Goal: Check status: Check status

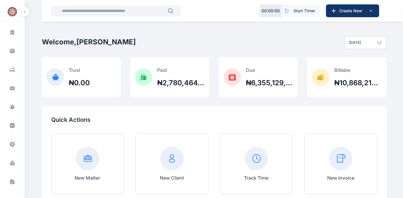
scroll to position [39, 0]
click at [11, 142] on icon at bounding box center [12, 143] width 5 height 5
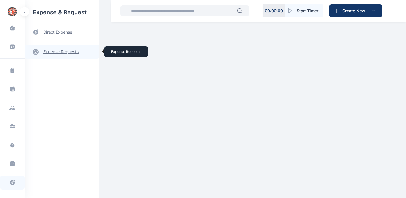
click at [62, 52] on link "expense requests expense requests" at bounding box center [62, 52] width 75 height 14
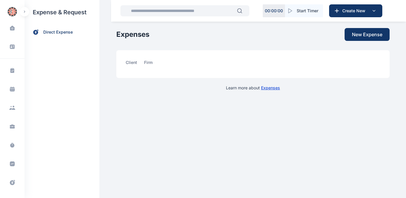
click at [57, 84] on div "expense & request direct expense" at bounding box center [62, 99] width 75 height 198
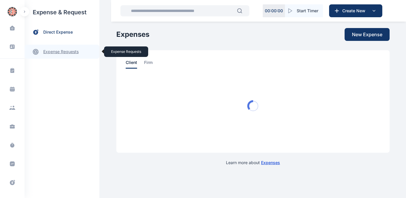
click at [51, 50] on link "expense requests expense requests" at bounding box center [62, 52] width 75 height 14
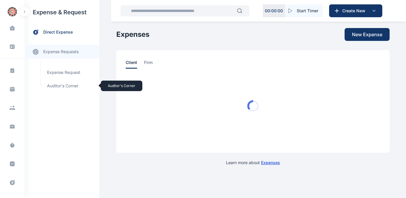
click at [52, 83] on span "Auditor's Corner Auditor's Corner" at bounding box center [70, 85] width 53 height 11
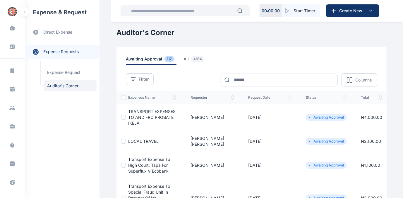
click at [137, 139] on span "LOCAL TRAVEL" at bounding box center [143, 141] width 30 height 5
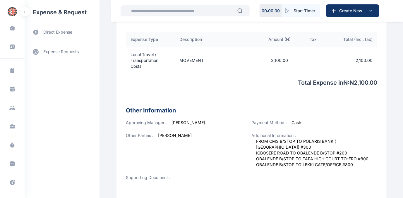
scroll to position [159, 0]
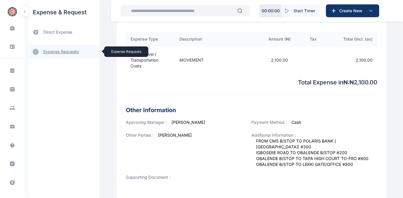
click at [59, 50] on link "expense requests expense requests" at bounding box center [62, 52] width 75 height 14
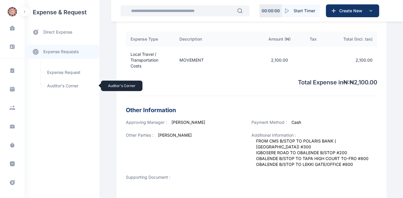
click at [51, 85] on span "Auditor's Corner Auditor's Corner" at bounding box center [70, 85] width 53 height 11
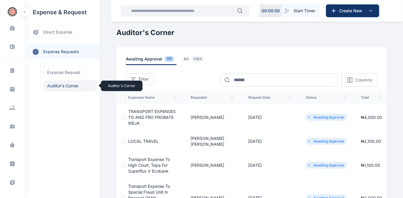
click at [58, 87] on span "Auditor's Corner Auditor's Corner" at bounding box center [70, 85] width 53 height 11
